Goal: Information Seeking & Learning: Find specific page/section

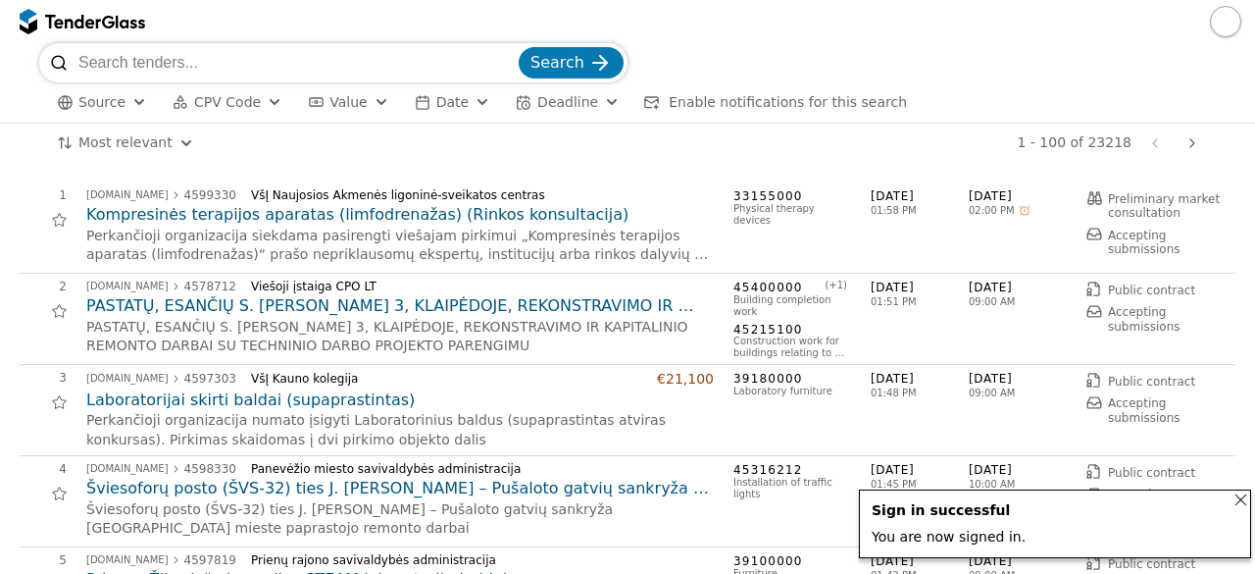
click at [1240, 500] on div "Notifications (F8)" at bounding box center [1241, 499] width 42 height 42
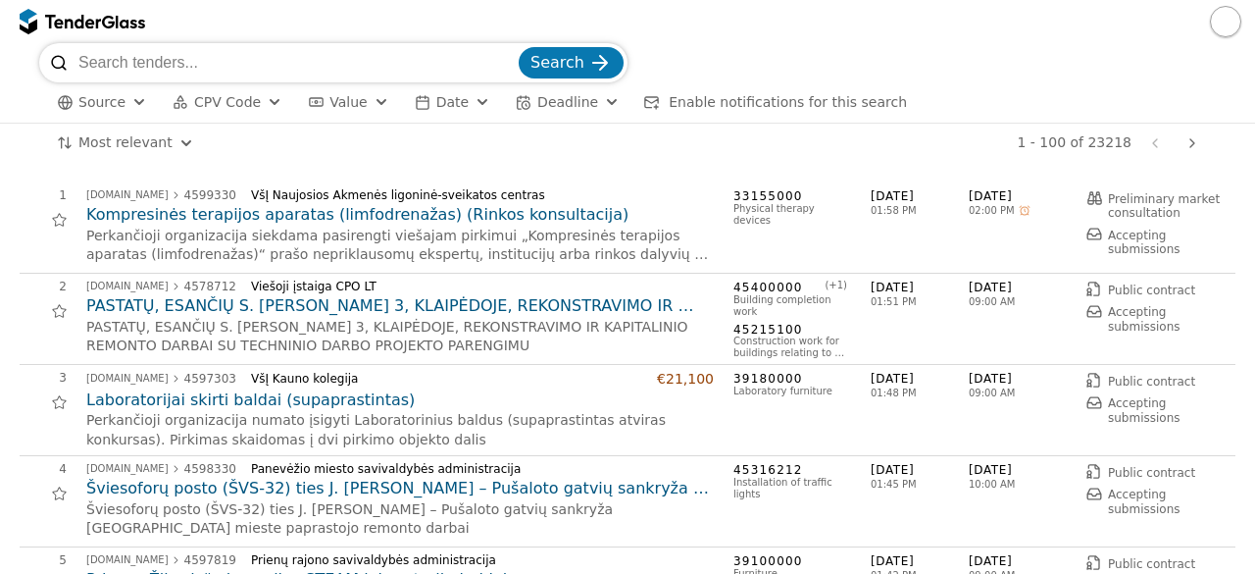
click at [322, 217] on h2 "Kompresinės terapijos aparatas (limfodrenažas) (Rinkos konsultacija)" at bounding box center [399, 215] width 627 height 22
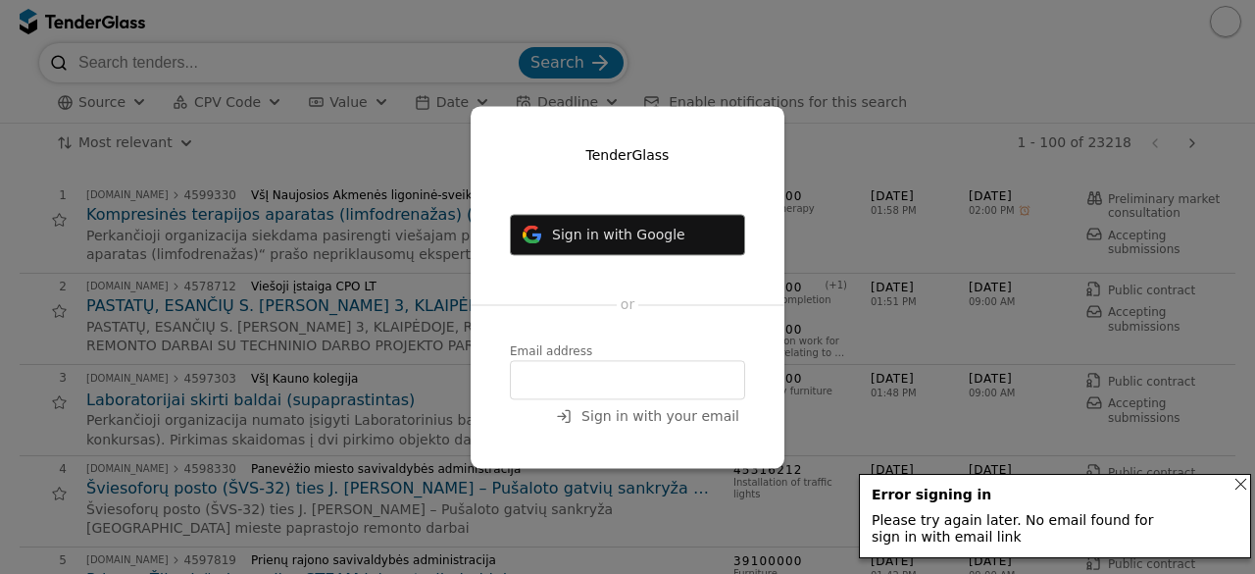
click at [636, 374] on input "email" at bounding box center [627, 379] width 235 height 39
